Goal: Information Seeking & Learning: Learn about a topic

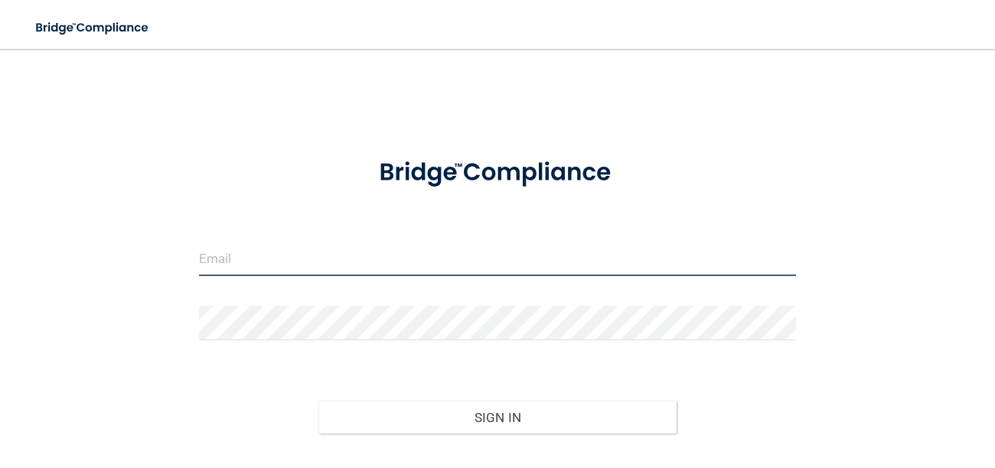
click at [400, 269] on input "email" at bounding box center [498, 259] width 598 height 34
type input "[EMAIL_ADDRESS][DOMAIN_NAME]"
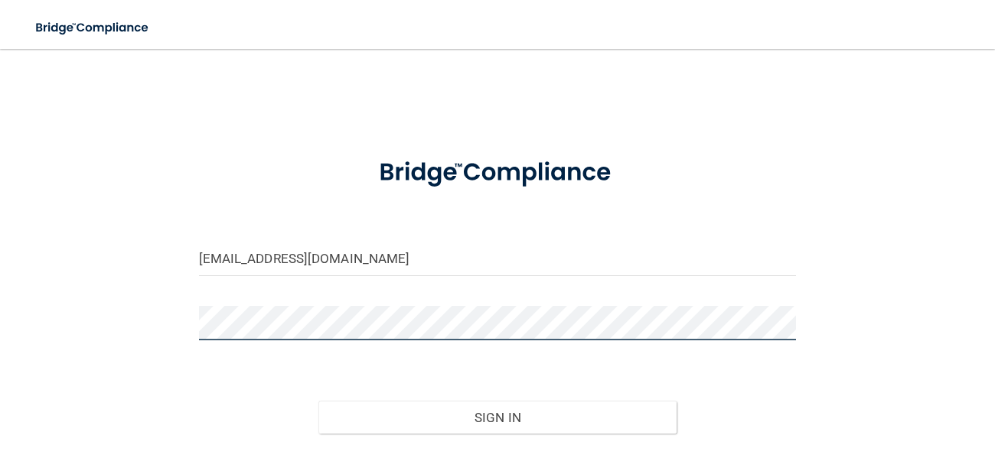
click at [318, 401] on button "Sign In" at bounding box center [497, 418] width 358 height 34
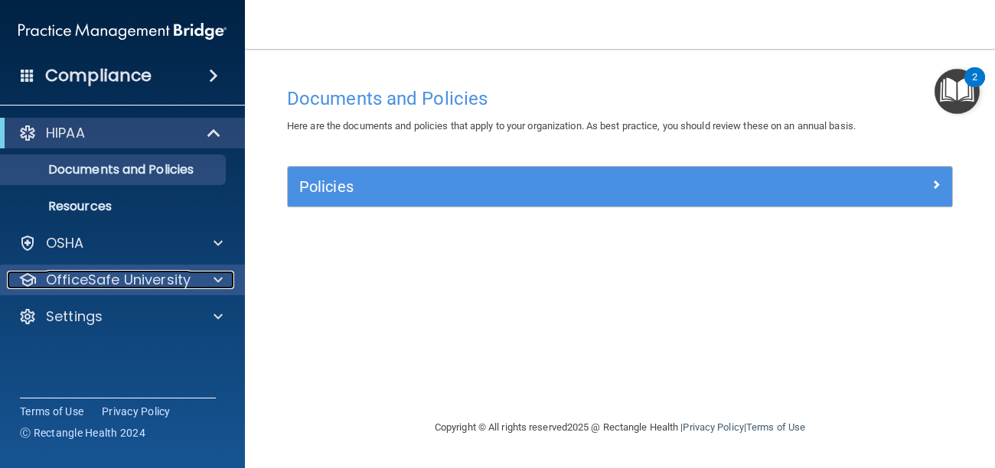
click at [103, 282] on p "OfficeSafe University" at bounding box center [118, 280] width 145 height 18
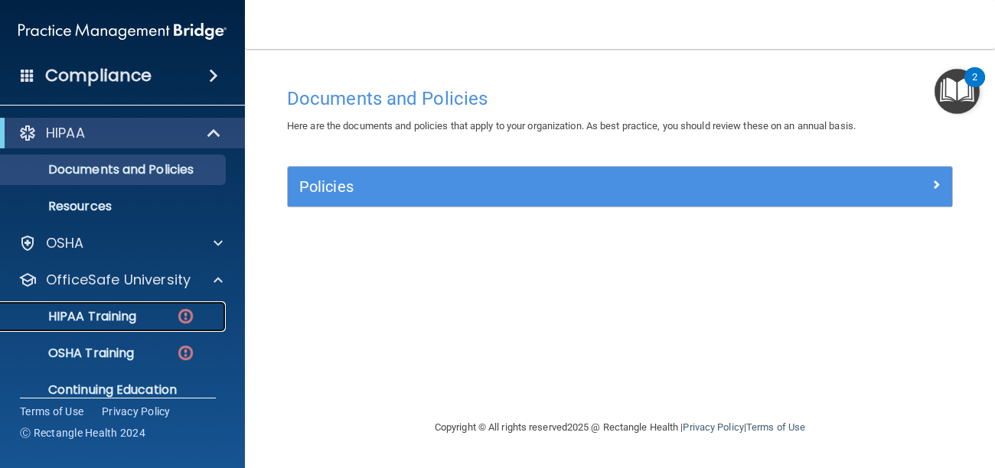
click at [116, 318] on p "HIPAA Training" at bounding box center [73, 316] width 126 height 15
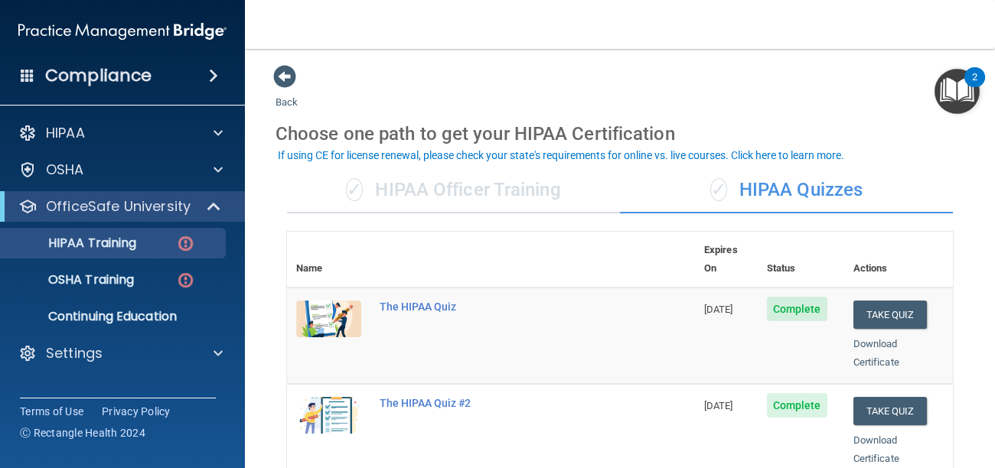
click at [400, 150] on body "Compliance HIPAA Documents and Policies Report an Incident Business Associates …" at bounding box center [497, 234] width 995 height 468
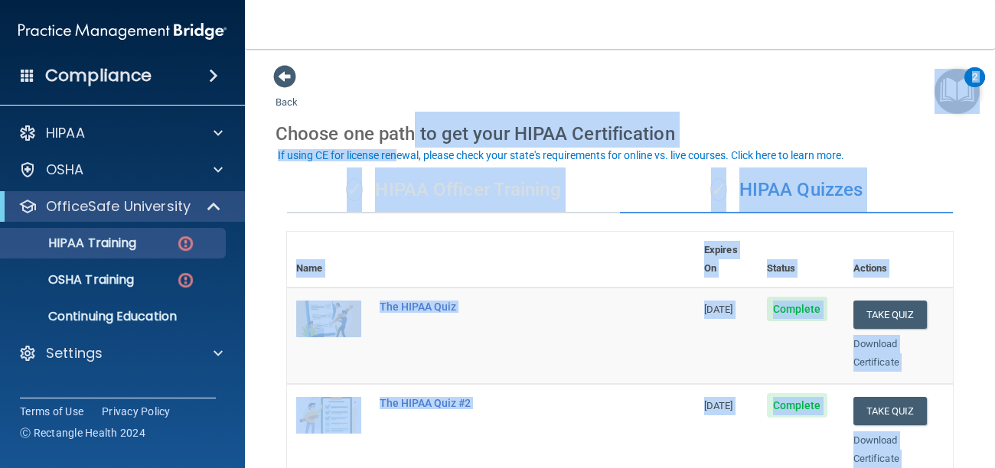
click at [585, 20] on nav "Toggle navigation [PERSON_NAME] [EMAIL_ADDRESS][DOMAIN_NAME] Manage My Enterpri…" at bounding box center [620, 24] width 750 height 49
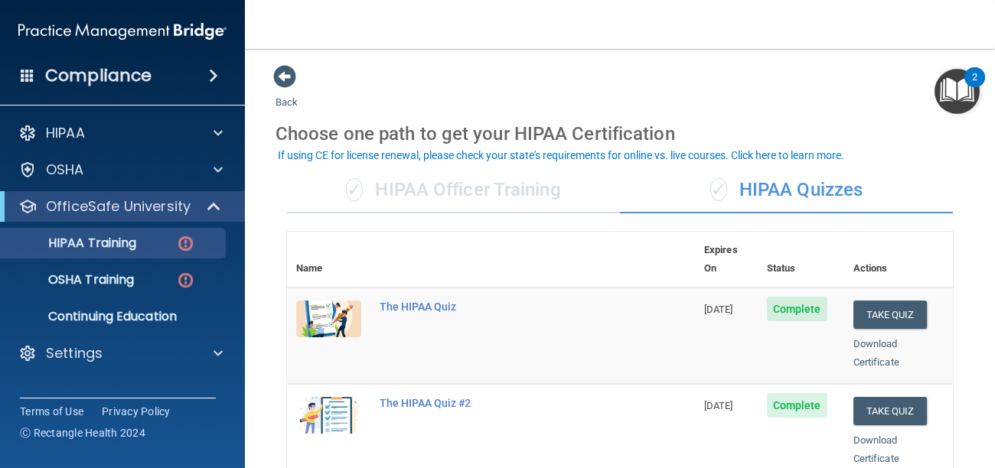
click at [994, 184] on main "Back Choose one path to get your HIPAA Certification ✓ HIPAA Officer Training ✓…" at bounding box center [620, 258] width 750 height 419
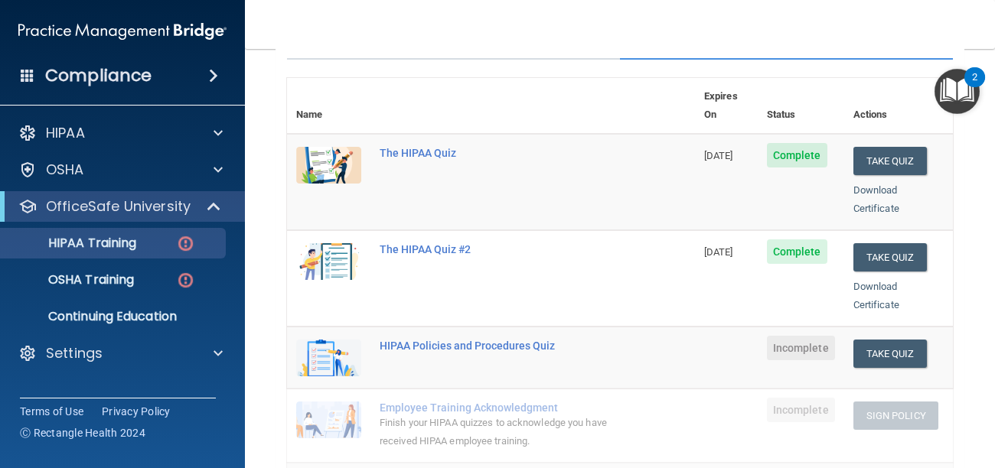
scroll to position [153, 0]
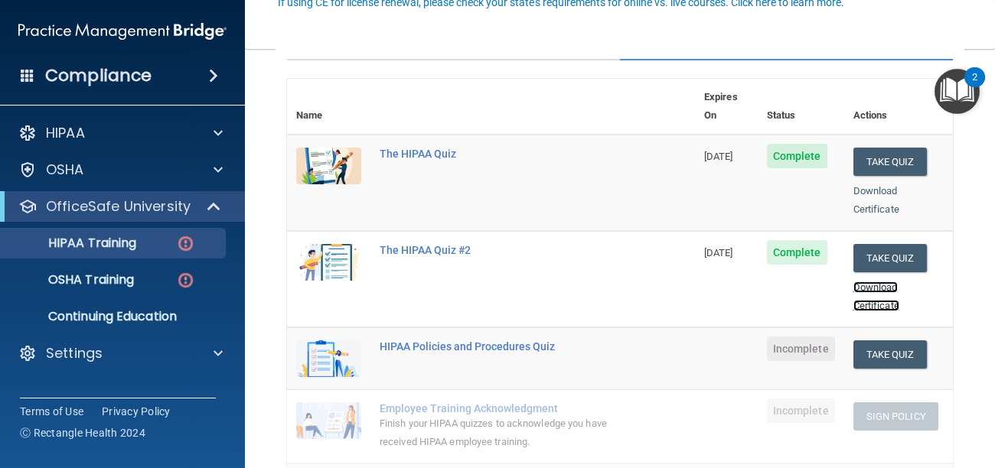
click at [882, 284] on link "Download Certificate" at bounding box center [876, 297] width 46 height 30
click at [882, 185] on link "Download Certificate" at bounding box center [876, 200] width 46 height 30
click at [409, 341] on div "HIPAA Policies and Procedures Quiz" at bounding box center [499, 347] width 239 height 12
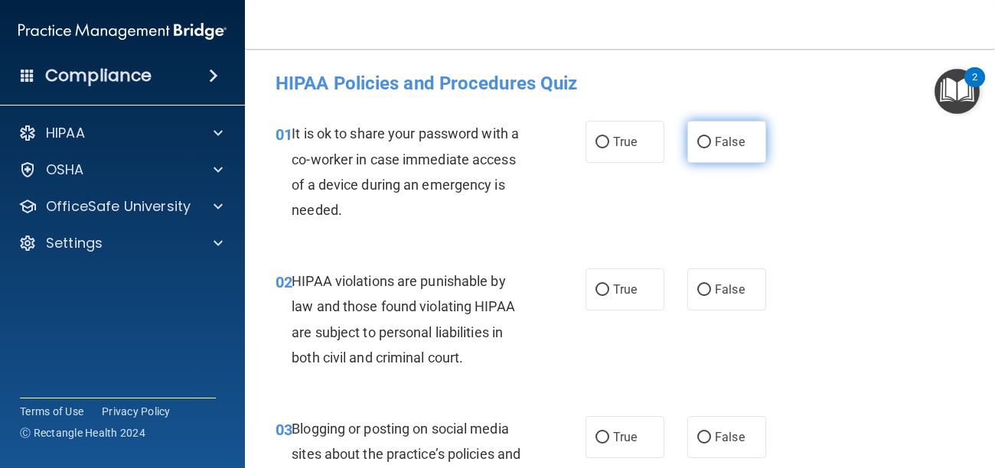
click at [704, 144] on input "False" at bounding box center [704, 142] width 14 height 11
radio input "true"
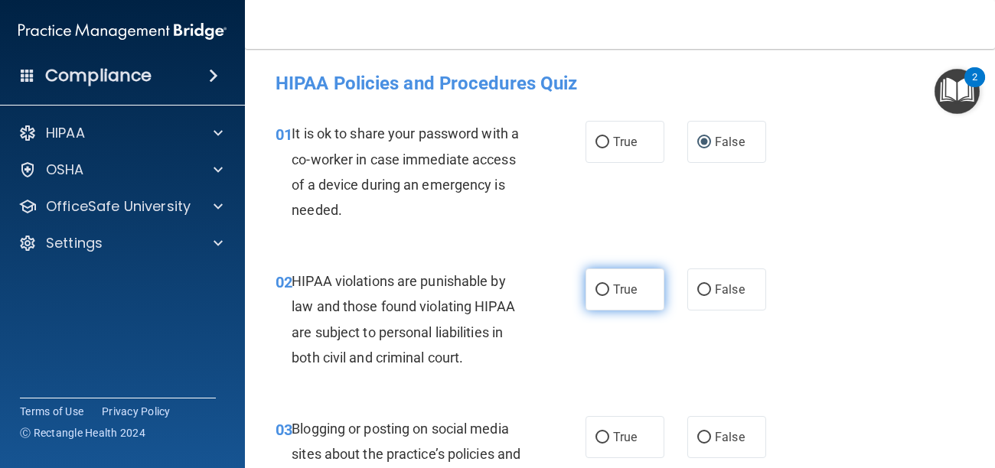
click at [598, 293] on input "True" at bounding box center [602, 290] width 14 height 11
radio input "true"
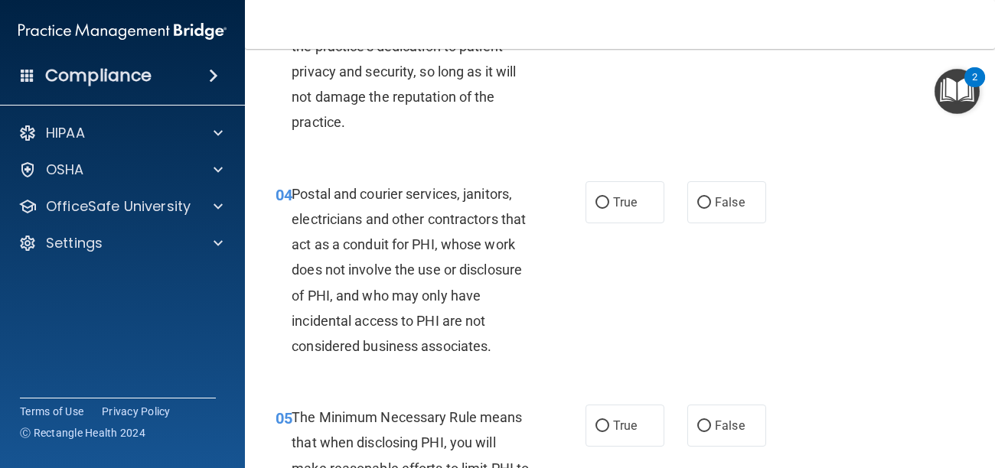
scroll to position [490, 0]
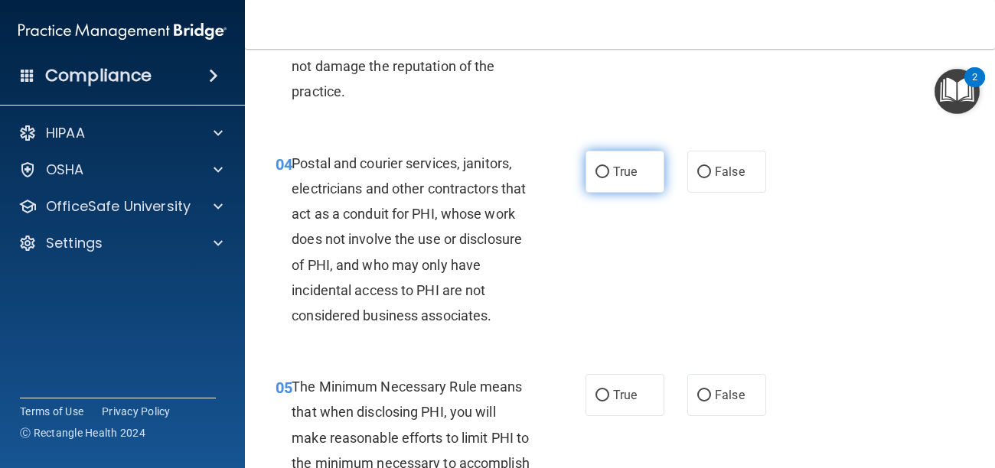
click at [604, 175] on input "True" at bounding box center [602, 172] width 14 height 11
radio input "true"
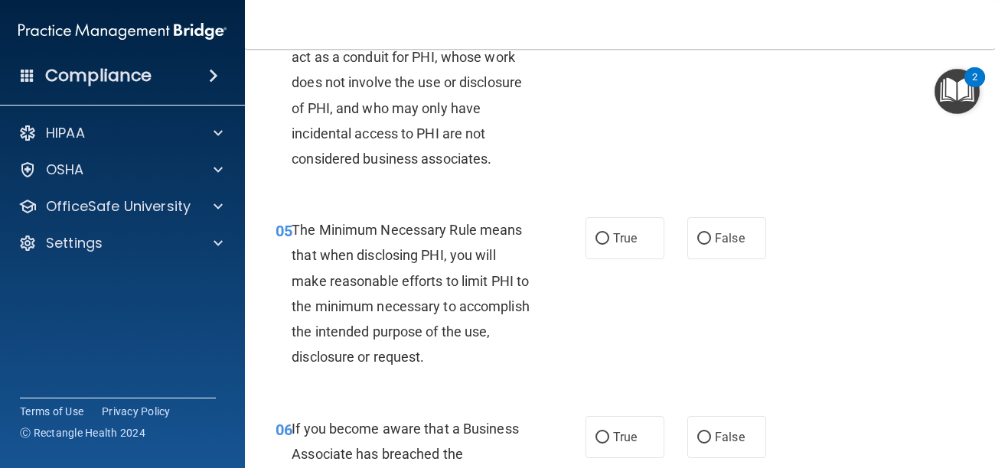
scroll to position [674, 0]
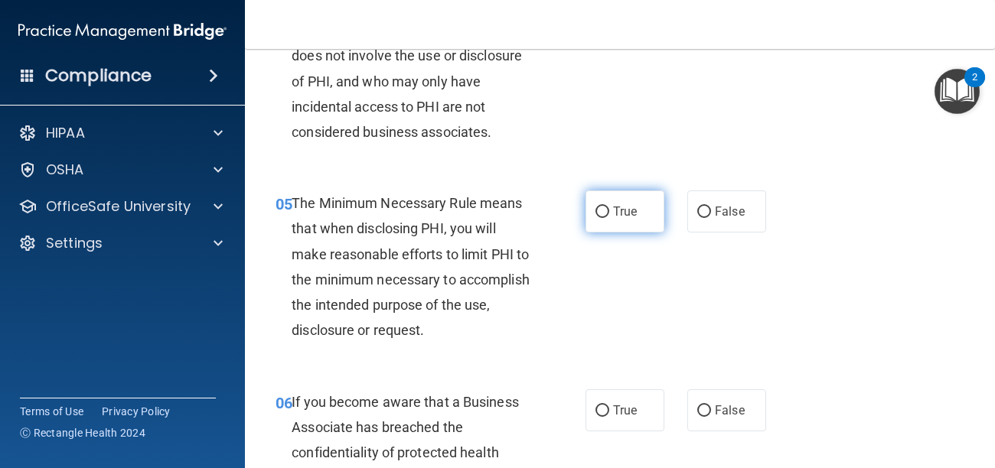
click at [604, 218] on label "True" at bounding box center [624, 212] width 79 height 42
click at [604, 218] on input "True" at bounding box center [602, 212] width 14 height 11
radio input "true"
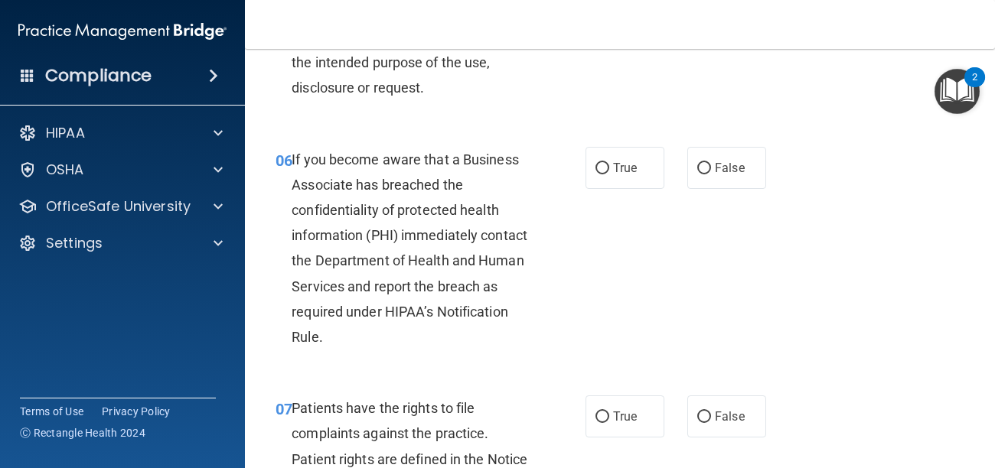
scroll to position [918, 0]
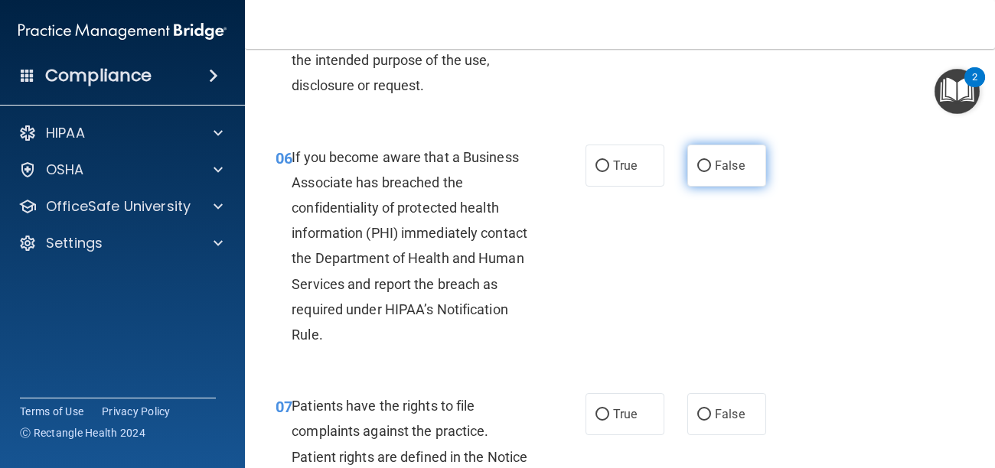
click at [703, 171] on input "False" at bounding box center [704, 166] width 14 height 11
radio input "true"
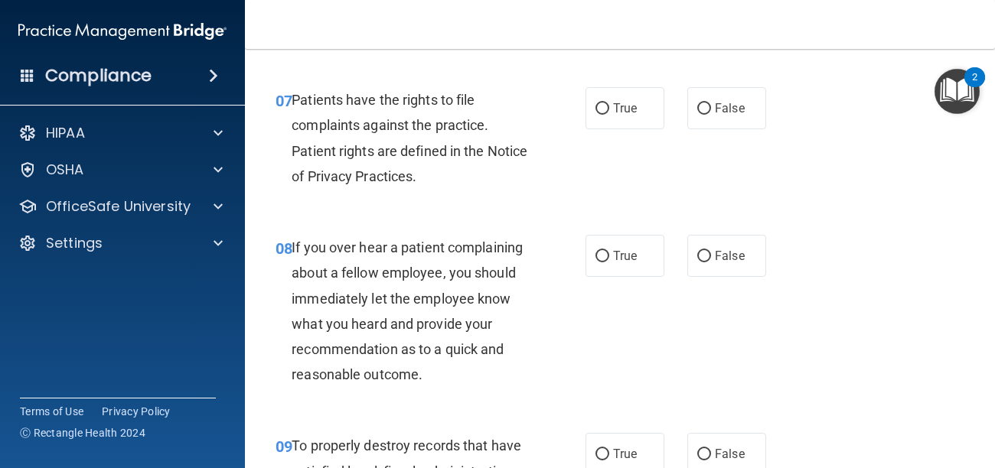
scroll to position [1255, 0]
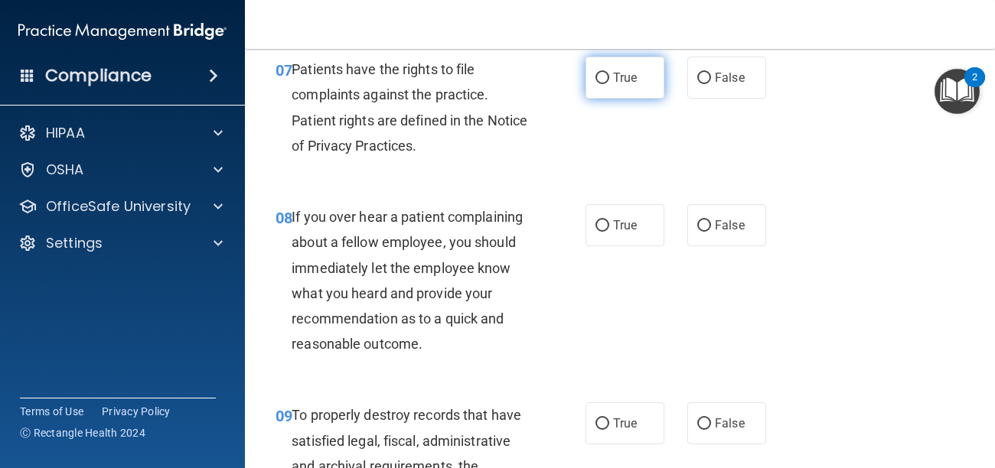
click at [599, 79] on input "True" at bounding box center [602, 78] width 14 height 11
radio input "true"
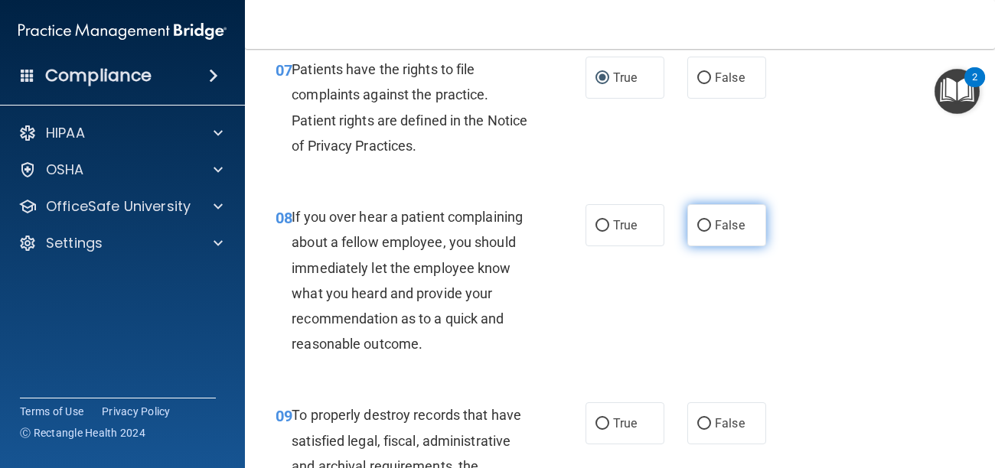
click at [704, 227] on input "False" at bounding box center [704, 225] width 14 height 11
radio input "true"
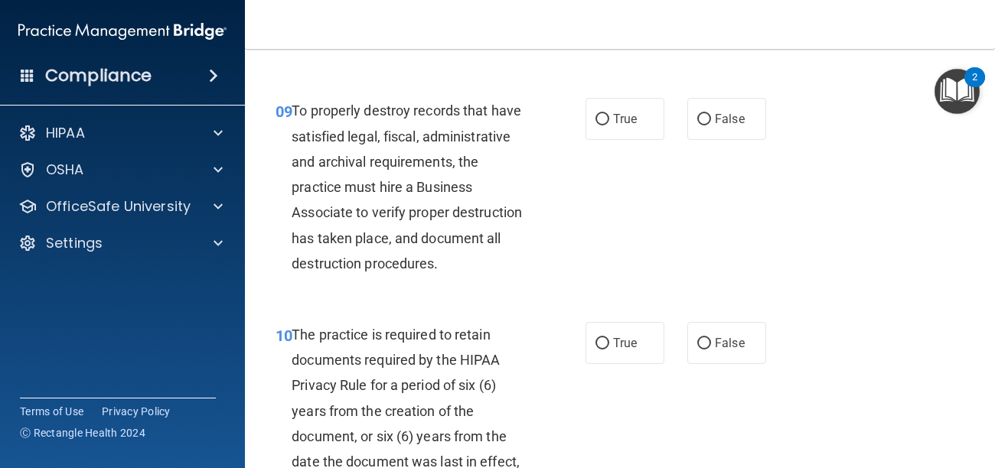
scroll to position [1561, 0]
click at [602, 119] on input "True" at bounding box center [602, 118] width 14 height 11
radio input "true"
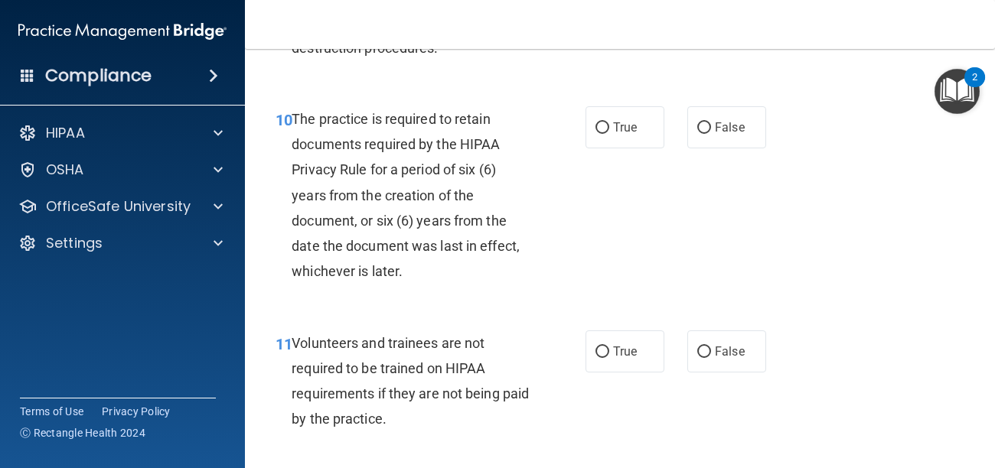
scroll to position [1806, 0]
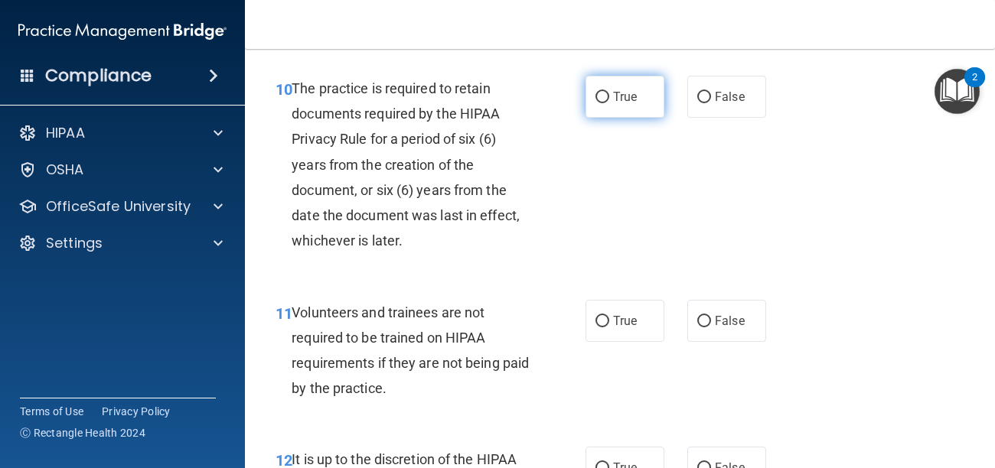
click at [603, 101] on input "True" at bounding box center [602, 97] width 14 height 11
radio input "true"
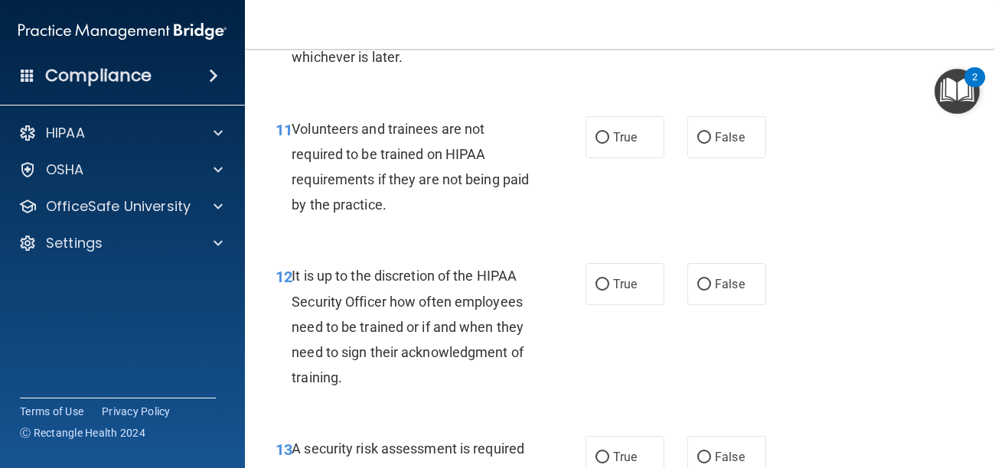
scroll to position [2021, 0]
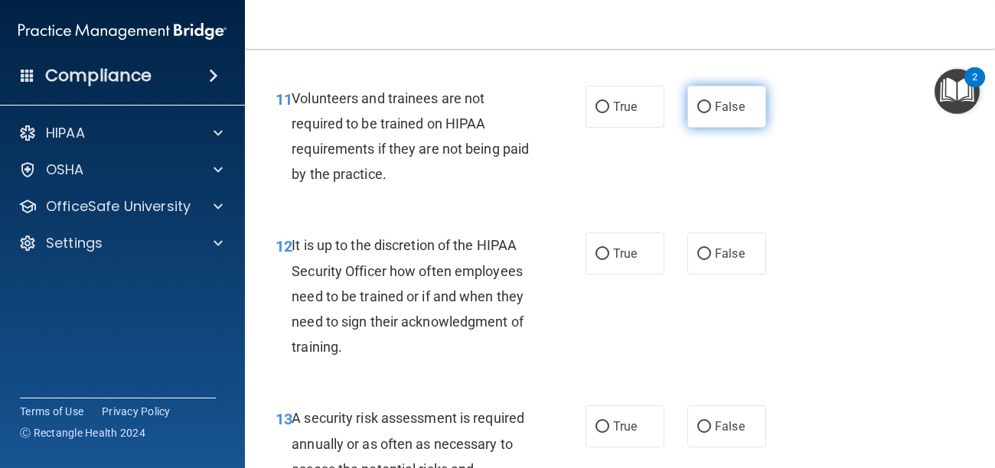
click at [703, 108] on input "False" at bounding box center [704, 107] width 14 height 11
radio input "true"
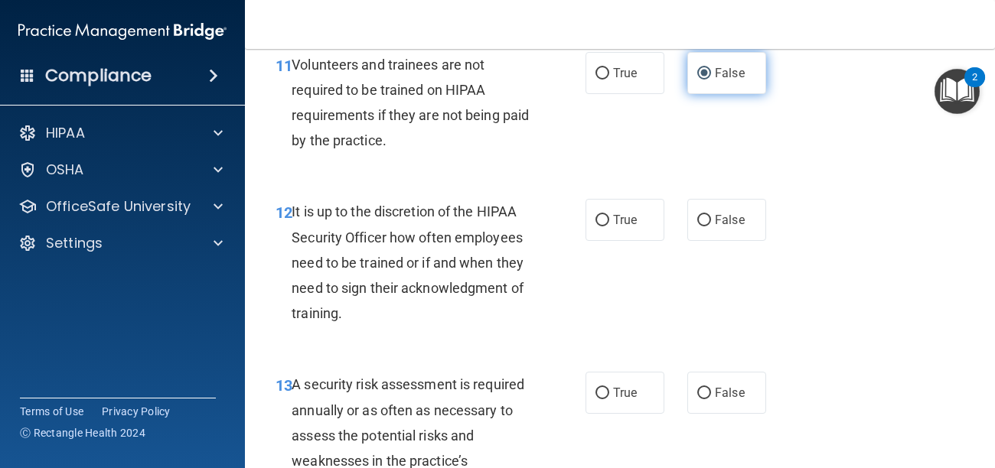
scroll to position [2082, 0]
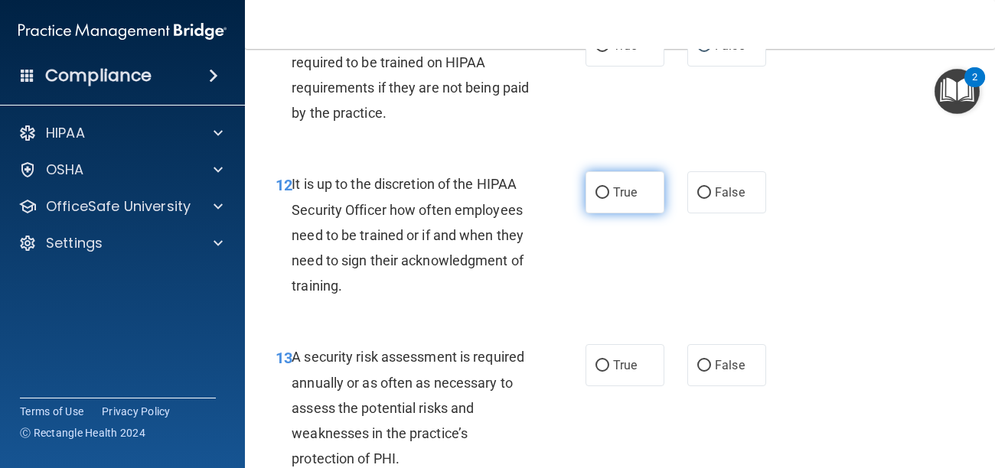
click at [600, 195] on input "True" at bounding box center [602, 193] width 14 height 11
radio input "true"
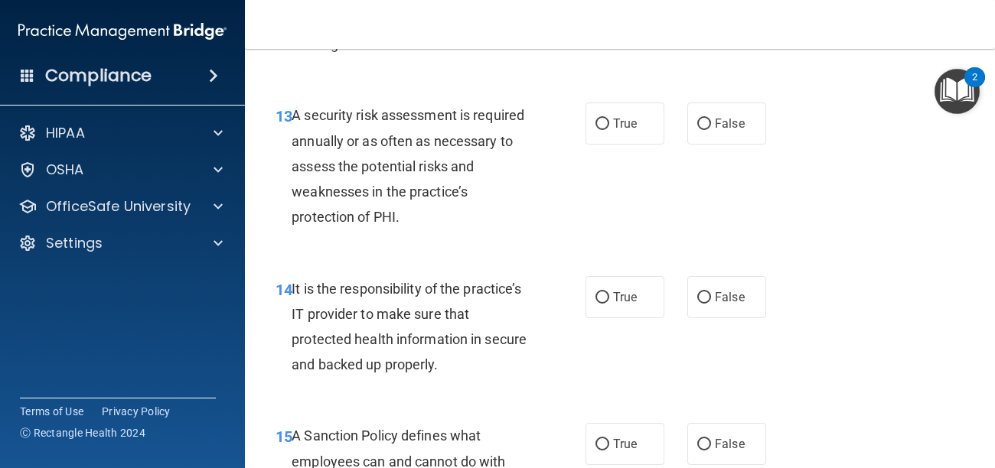
scroll to position [2327, 0]
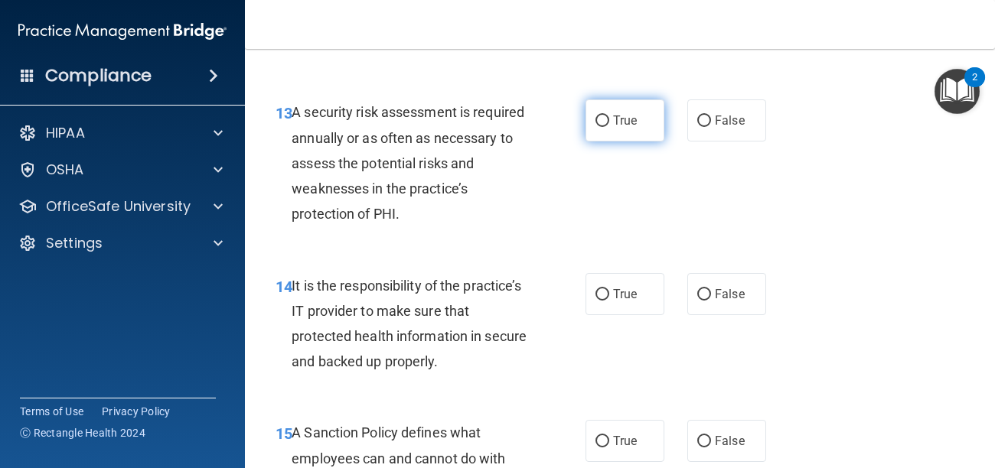
click at [600, 126] on input "True" at bounding box center [602, 121] width 14 height 11
radio input "true"
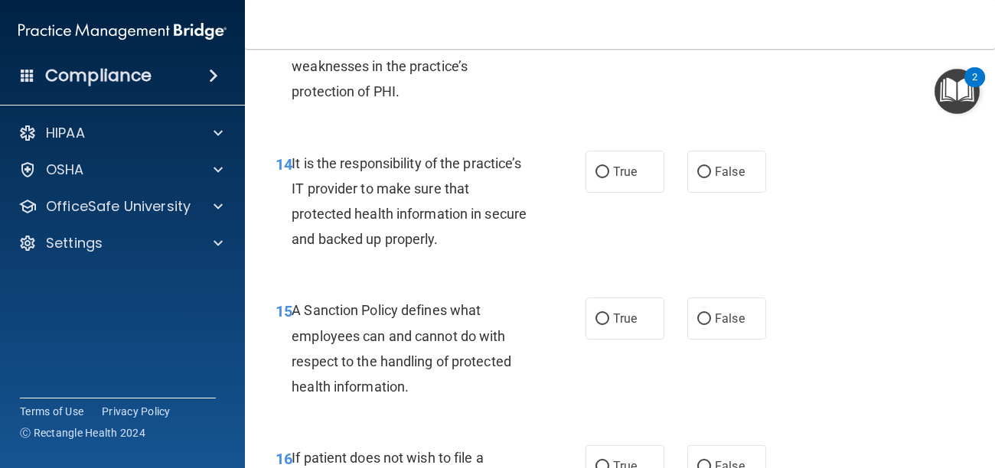
scroll to position [2480, 0]
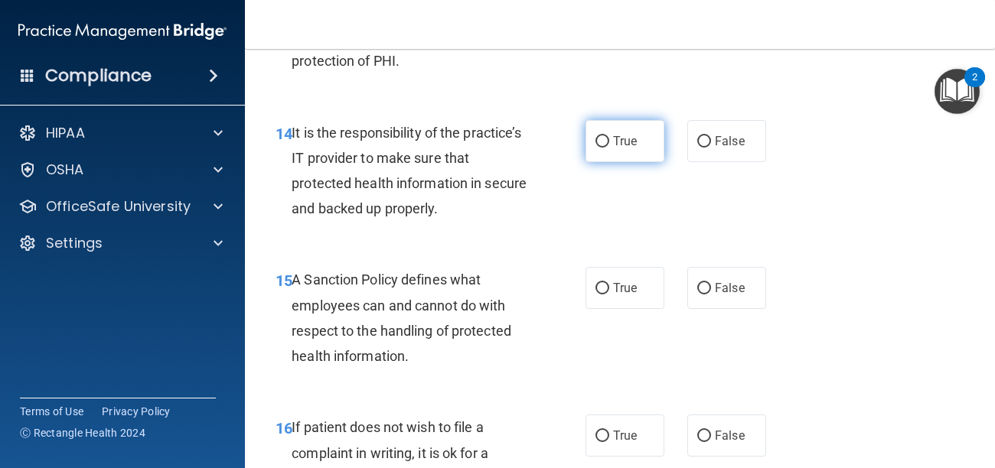
click at [600, 147] on input "True" at bounding box center [602, 141] width 14 height 11
radio input "true"
click at [778, 168] on div "14 It is the responsibility of the practice’s IT provider to make sure that pro…" at bounding box center [620, 175] width 712 height 148
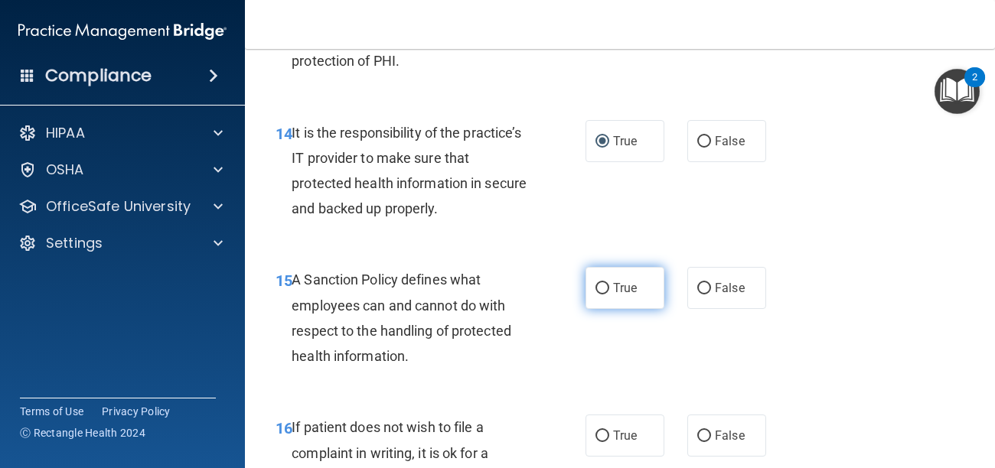
click at [604, 291] on input "True" at bounding box center [602, 288] width 14 height 11
radio input "true"
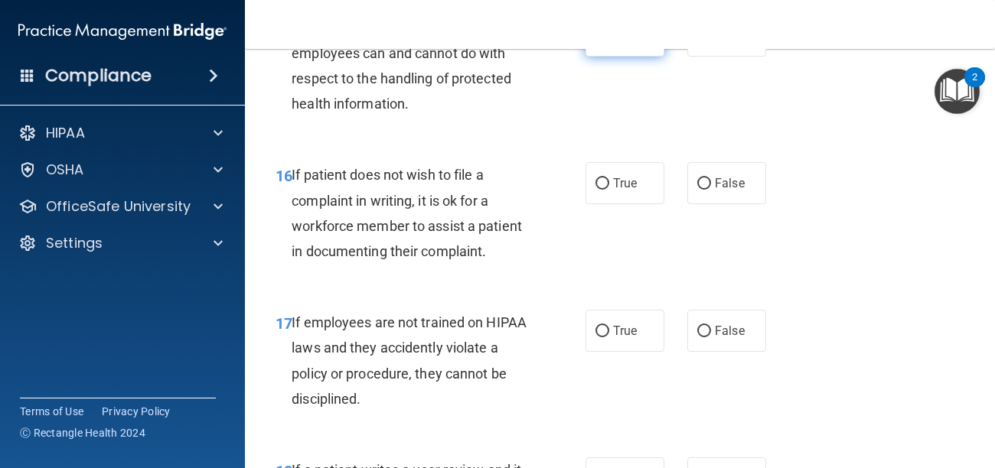
scroll to position [2755, 0]
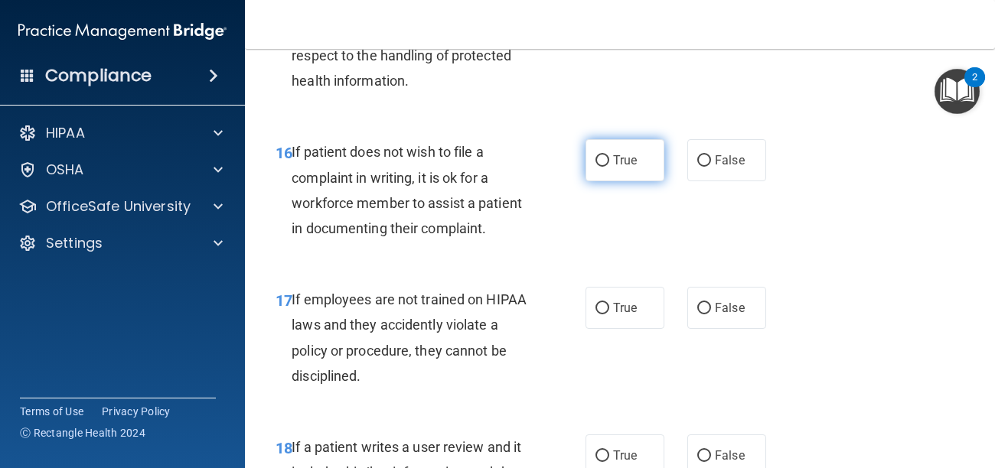
click at [605, 166] on input "True" at bounding box center [602, 160] width 14 height 11
radio input "true"
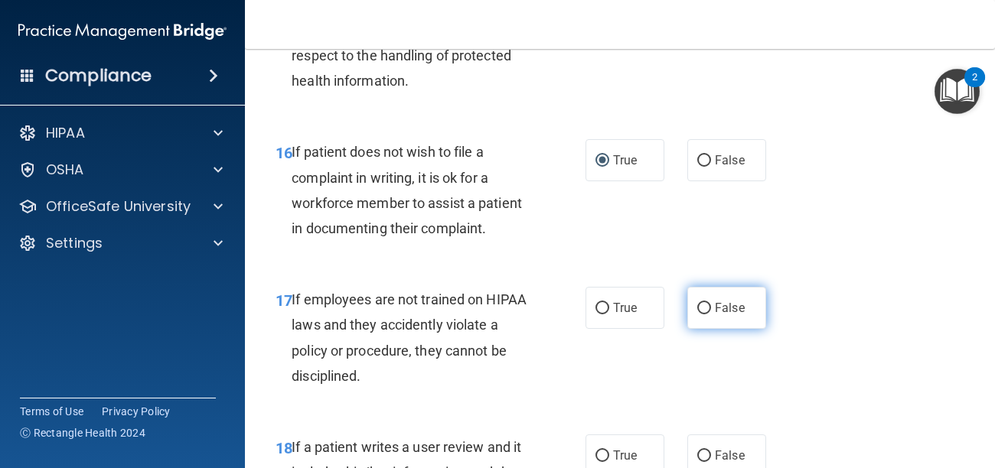
click at [706, 312] on input "False" at bounding box center [704, 308] width 14 height 11
radio input "true"
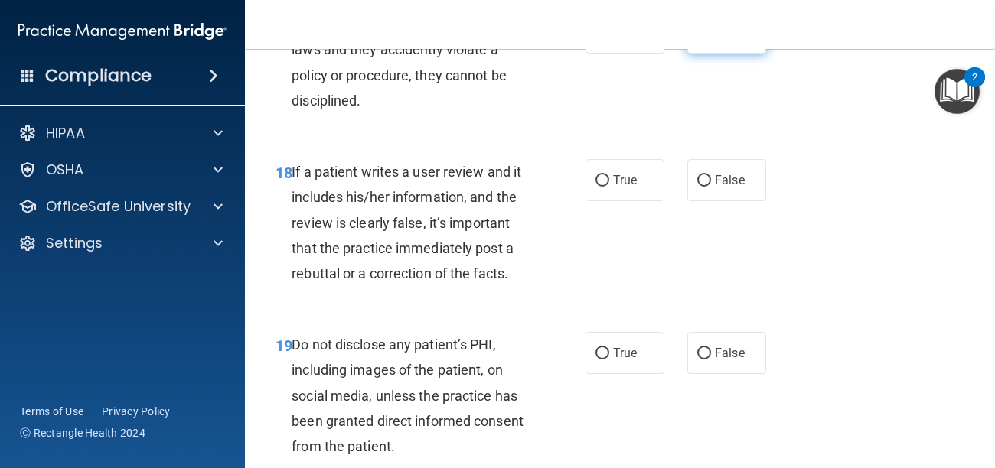
scroll to position [3061, 0]
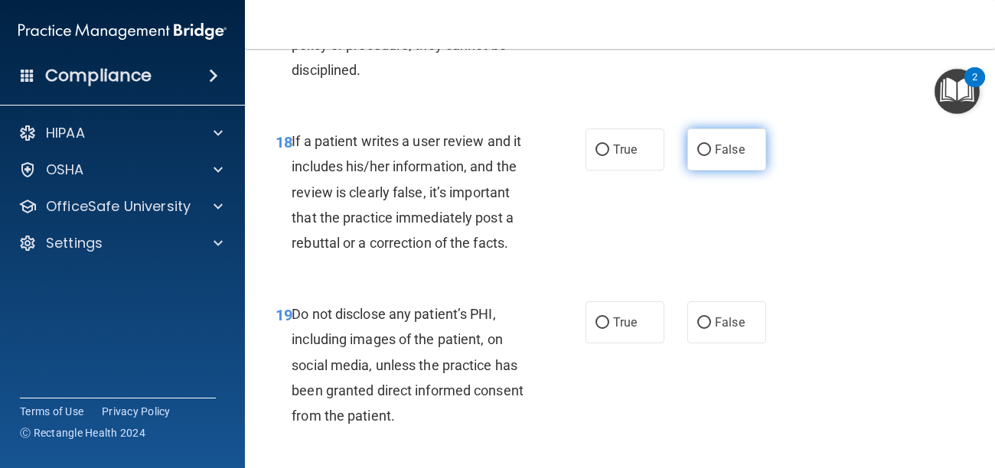
click at [705, 154] on input "False" at bounding box center [704, 150] width 14 height 11
radio input "true"
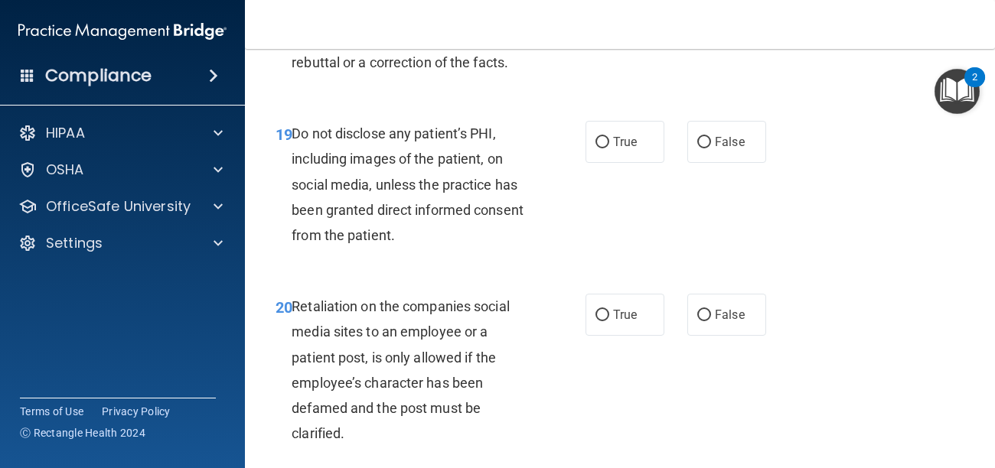
scroll to position [3245, 0]
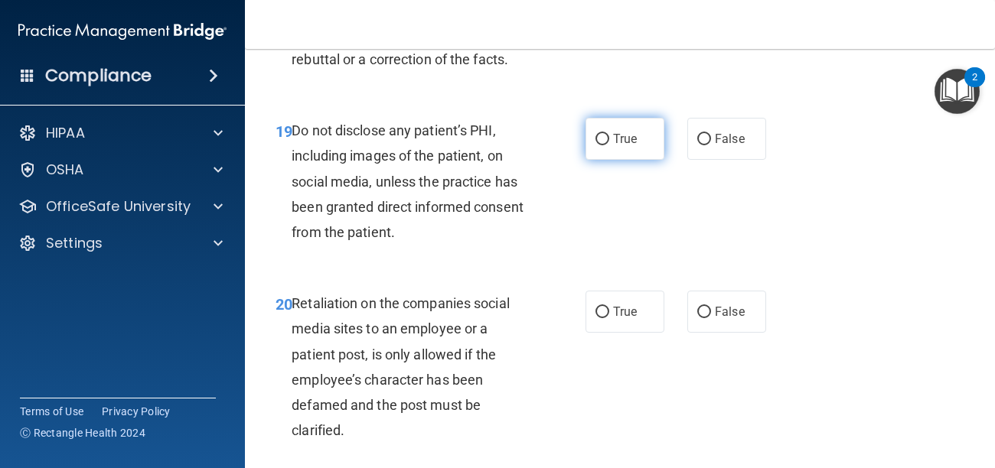
click at [605, 145] on input "True" at bounding box center [602, 139] width 14 height 11
radio input "true"
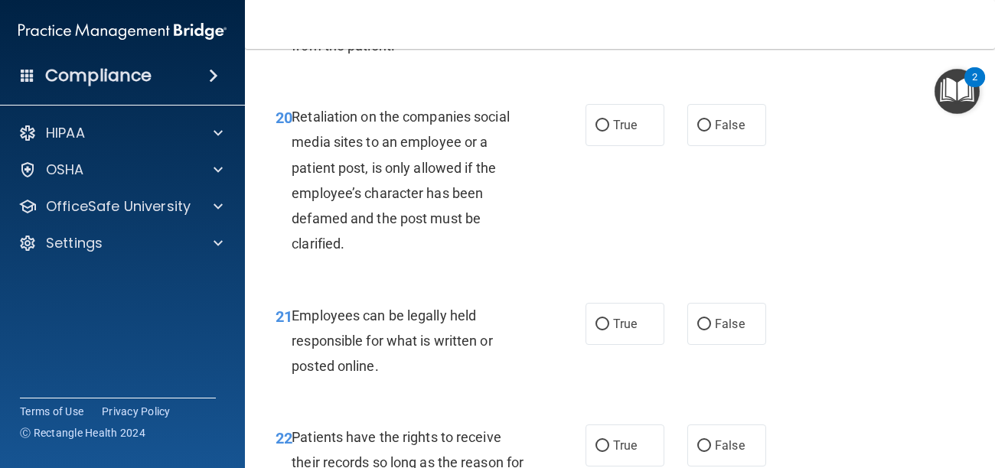
scroll to position [3435, 0]
